Goal: Transaction & Acquisition: Book appointment/travel/reservation

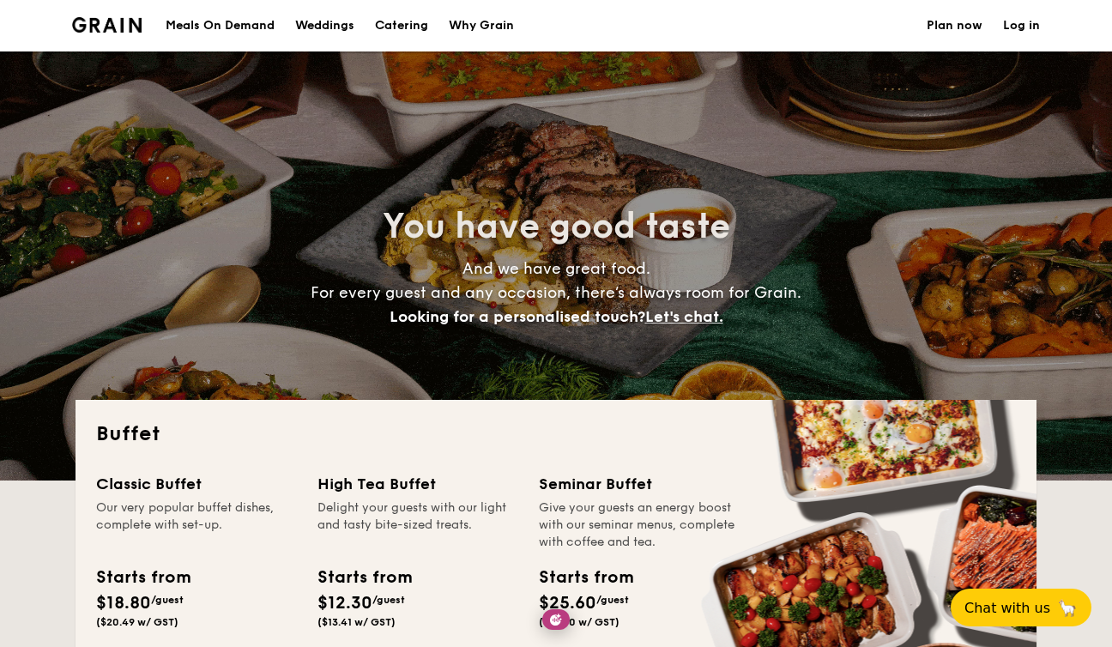
select select
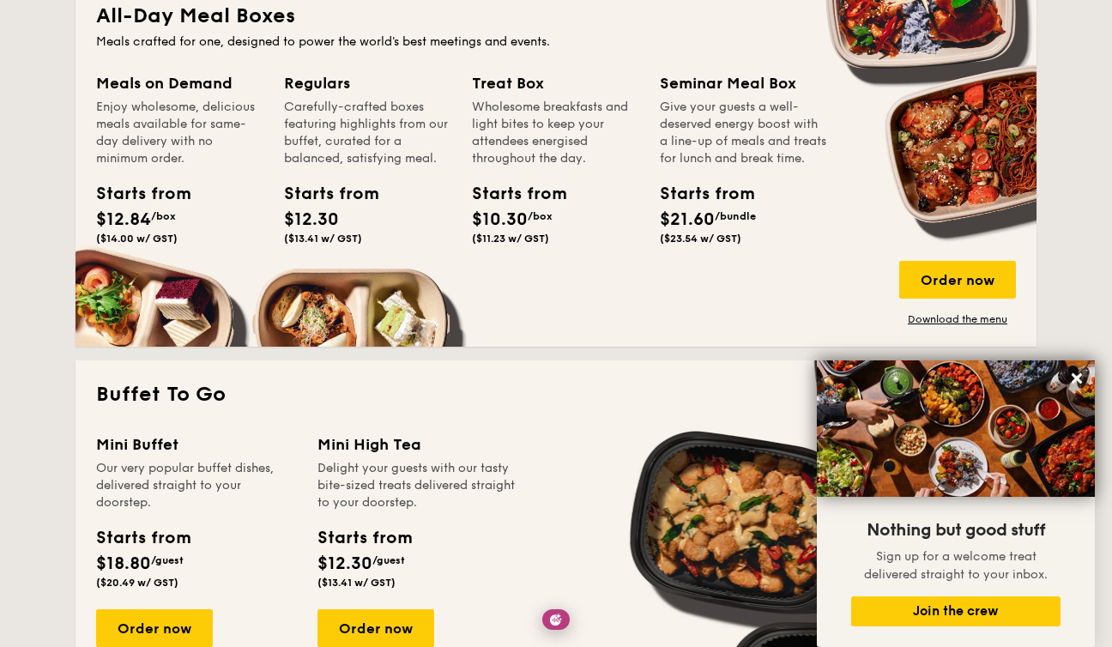
scroll to position [817, 0]
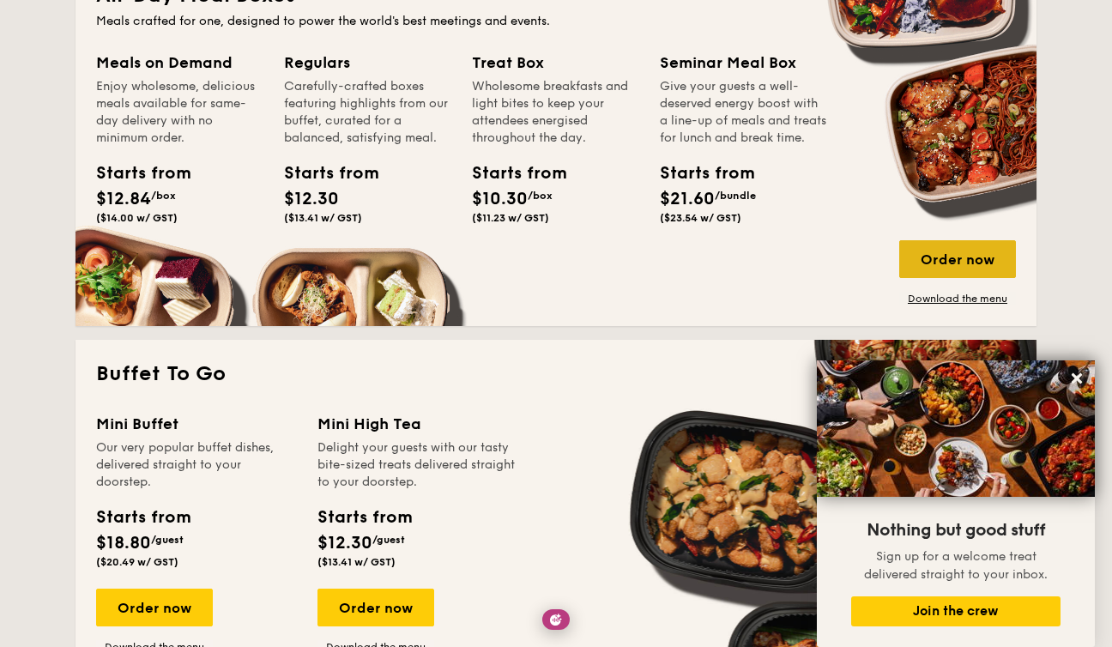
click at [963, 262] on div "Order now" at bounding box center [957, 259] width 117 height 38
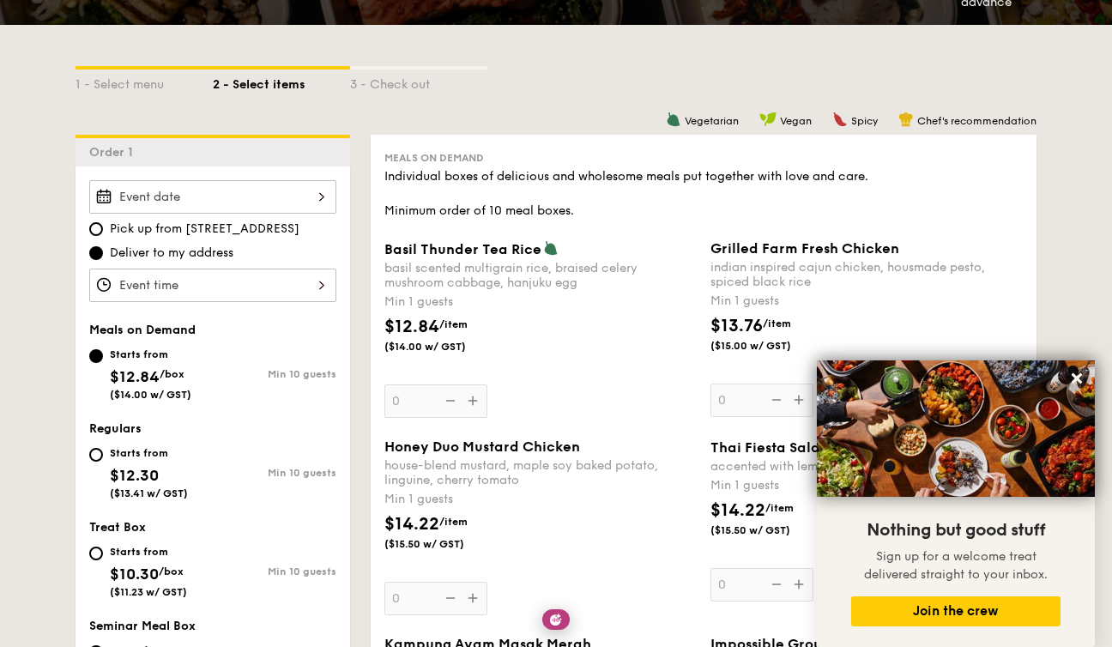
scroll to position [356, 0]
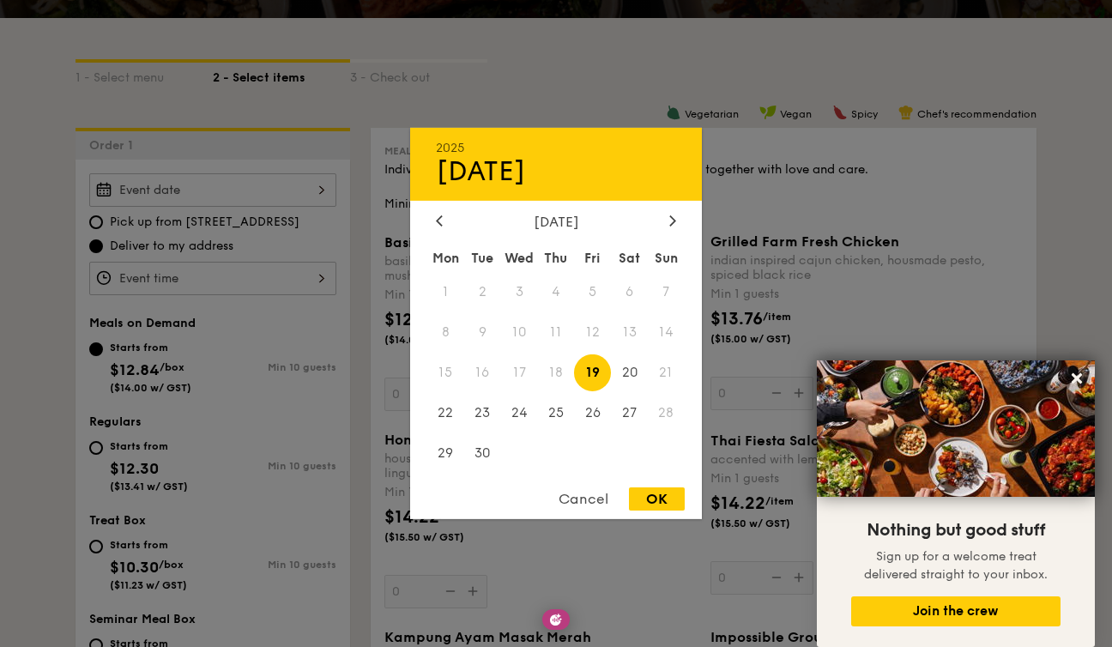
click at [236, 197] on div "2025 Sep [DATE] Tue Wed Thu Fri Sat Sun 1 2 3 4 5 6 7 8 9 10 11 12 13 14 15 16 …" at bounding box center [212, 189] width 247 height 33
click at [510, 373] on span "17" at bounding box center [519, 372] width 37 height 37
click at [759, 152] on div at bounding box center [556, 323] width 1112 height 647
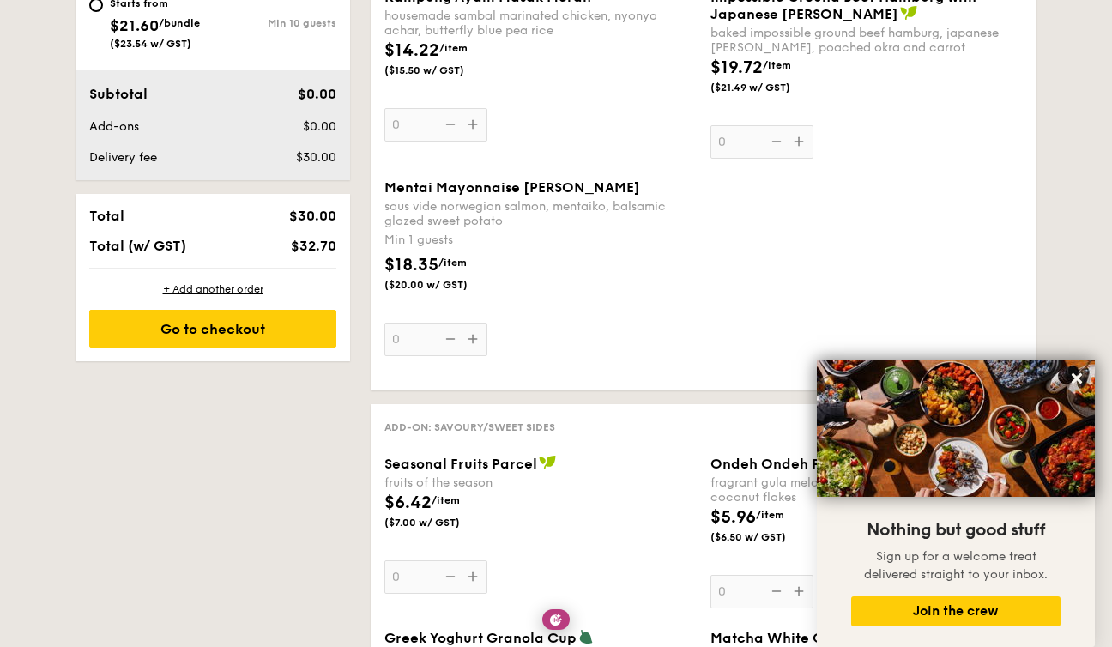
scroll to position [997, 0]
